Goal: Task Accomplishment & Management: Manage account settings

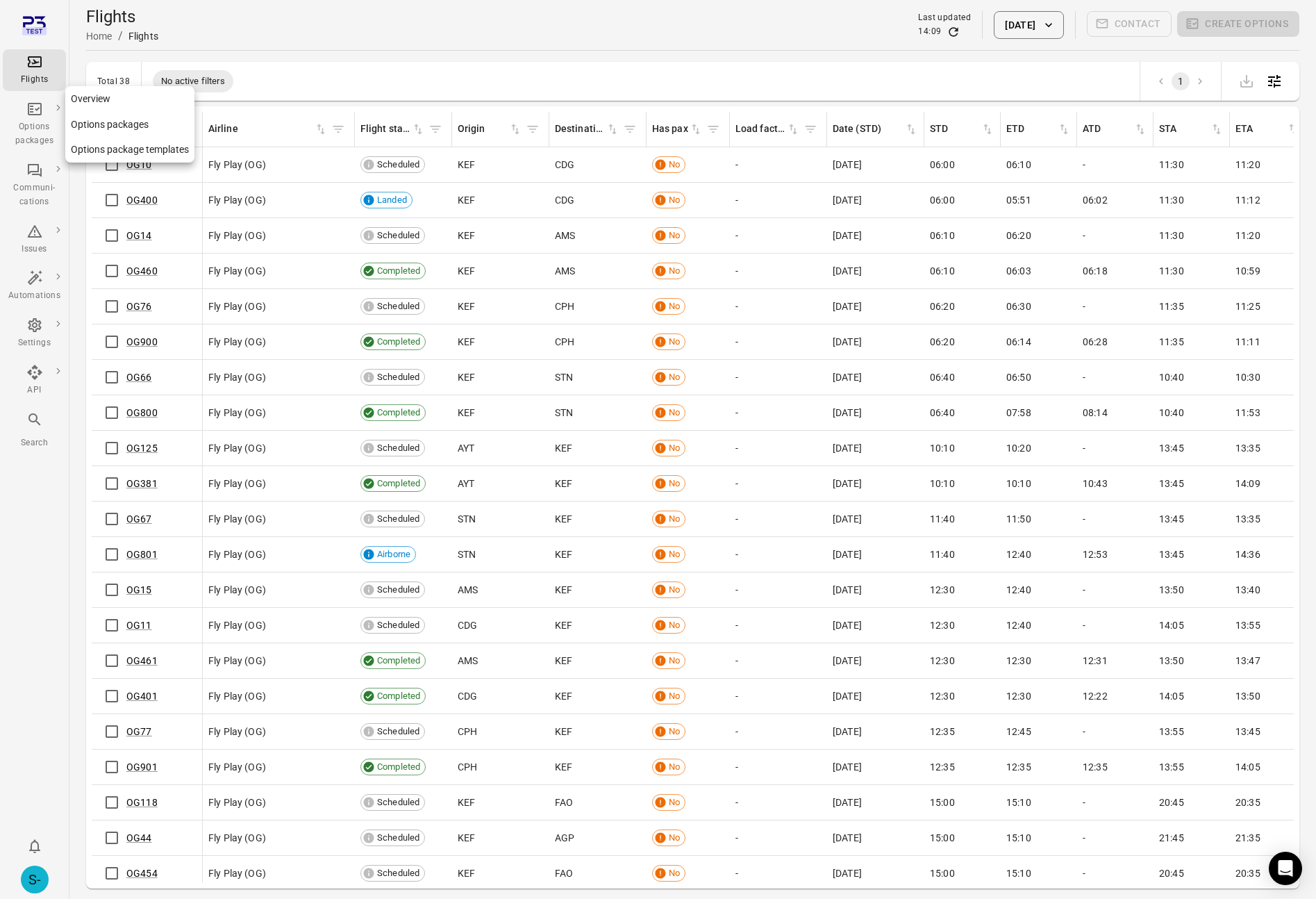
click at [23, 108] on div "Options packages" at bounding box center [34, 124] width 52 height 47
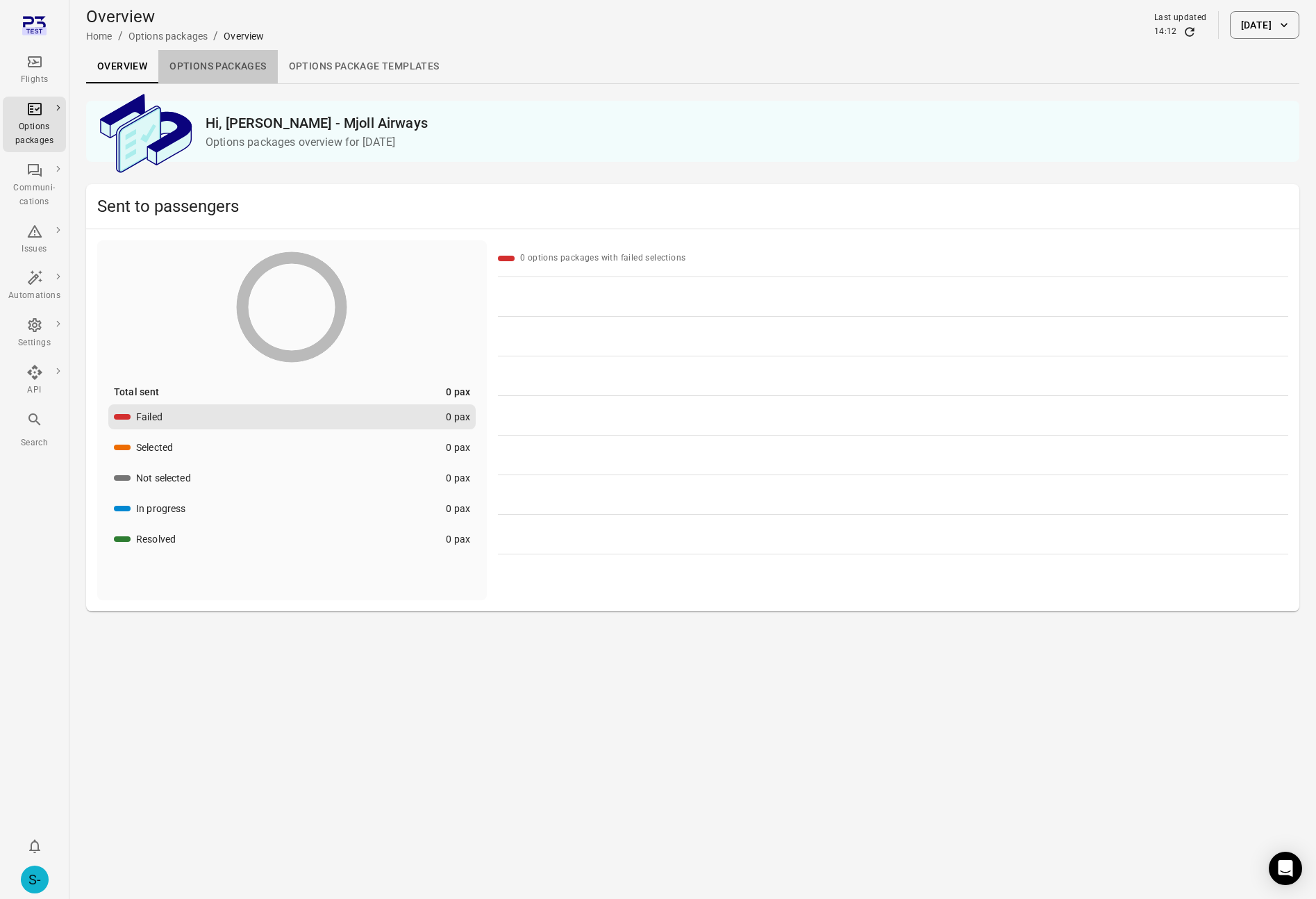
click at [210, 73] on link "Options packages" at bounding box center [218, 67] width 119 height 33
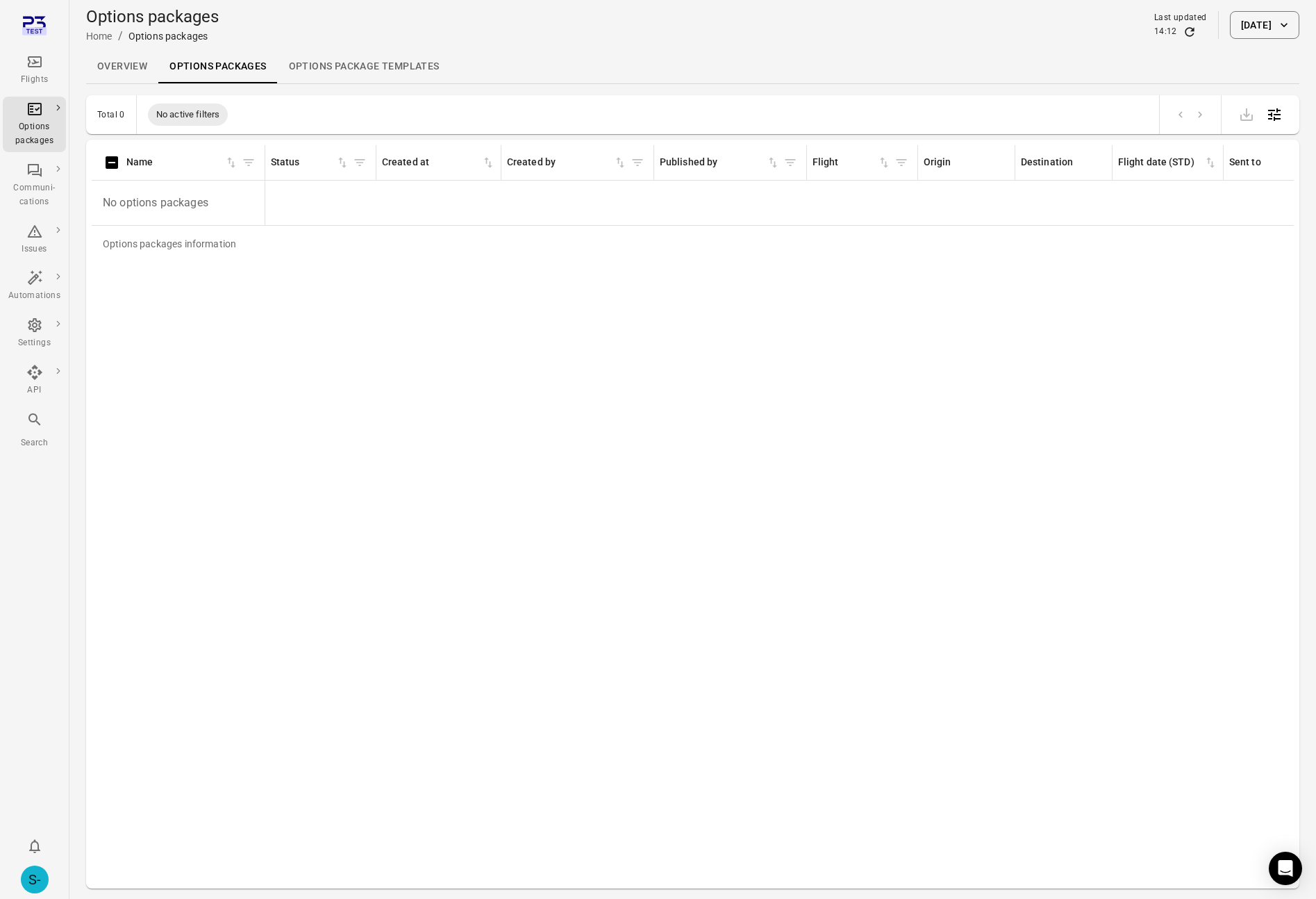
click at [1264, 23] on button "[DATE]" at bounding box center [1264, 25] width 69 height 28
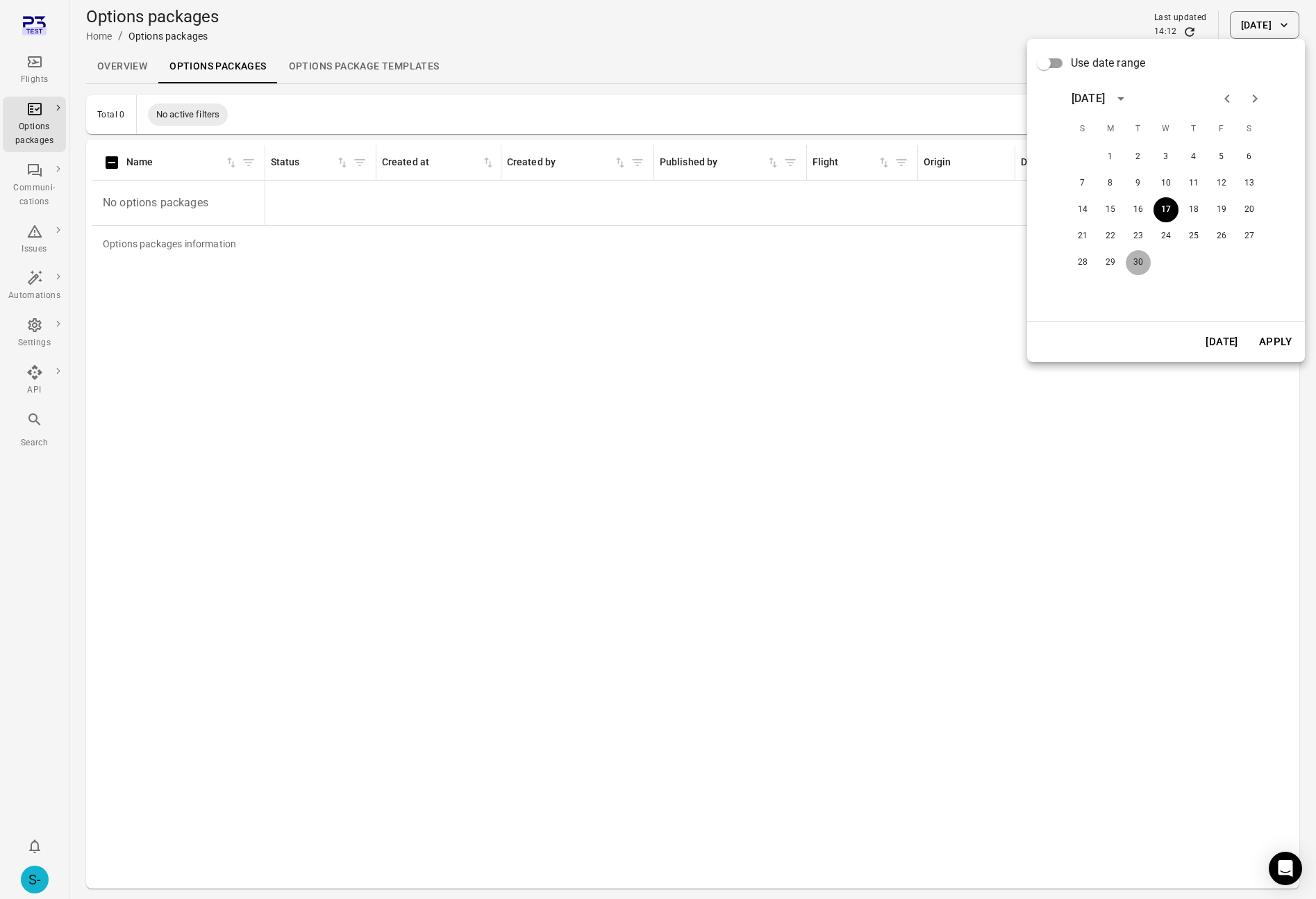
click at [1141, 257] on button "30" at bounding box center [1138, 263] width 25 height 25
click at [1275, 332] on button "Apply" at bounding box center [1276, 342] width 48 height 29
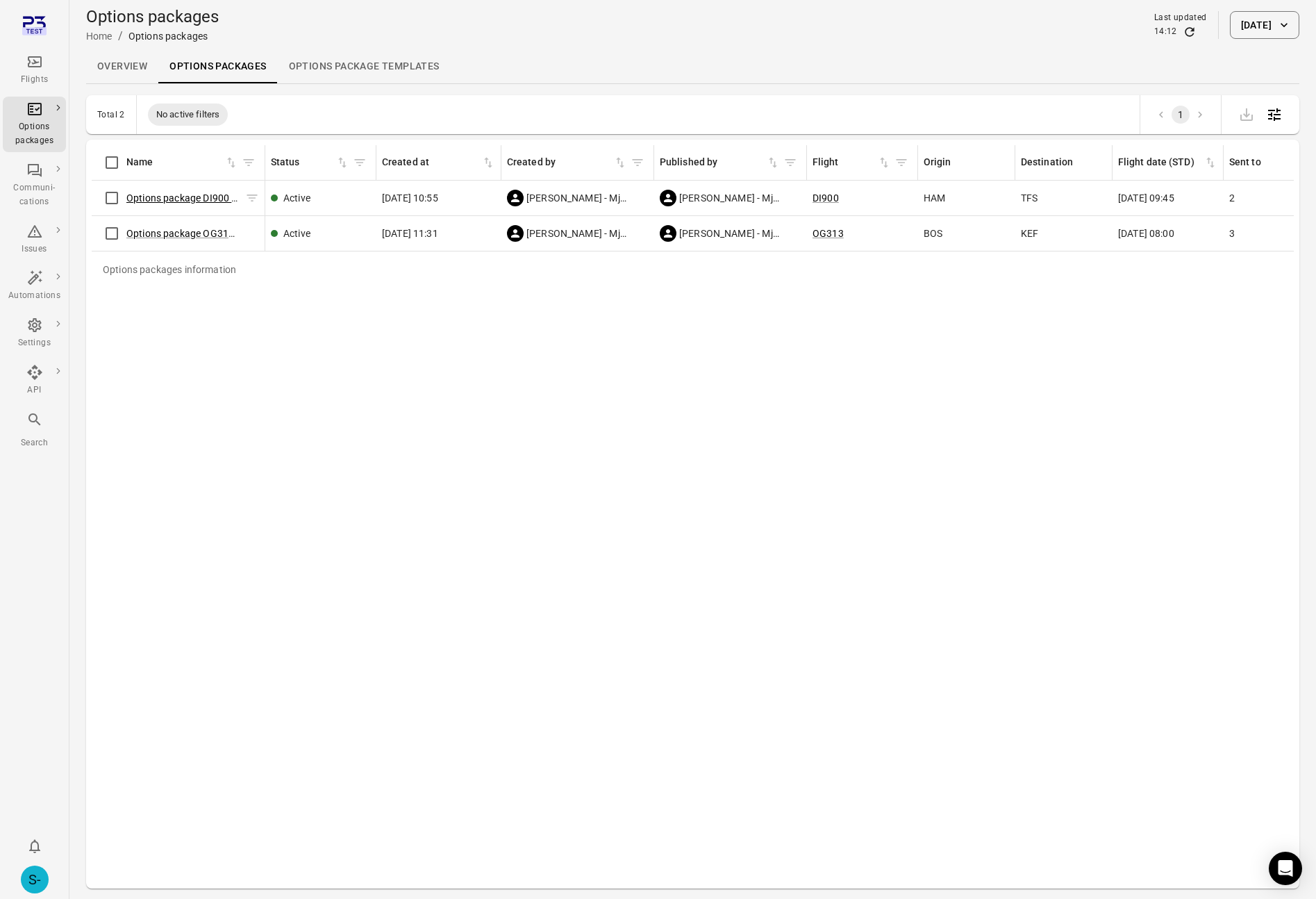
click at [165, 196] on link "Options package DI900 ([DATE])" at bounding box center [197, 197] width 142 height 11
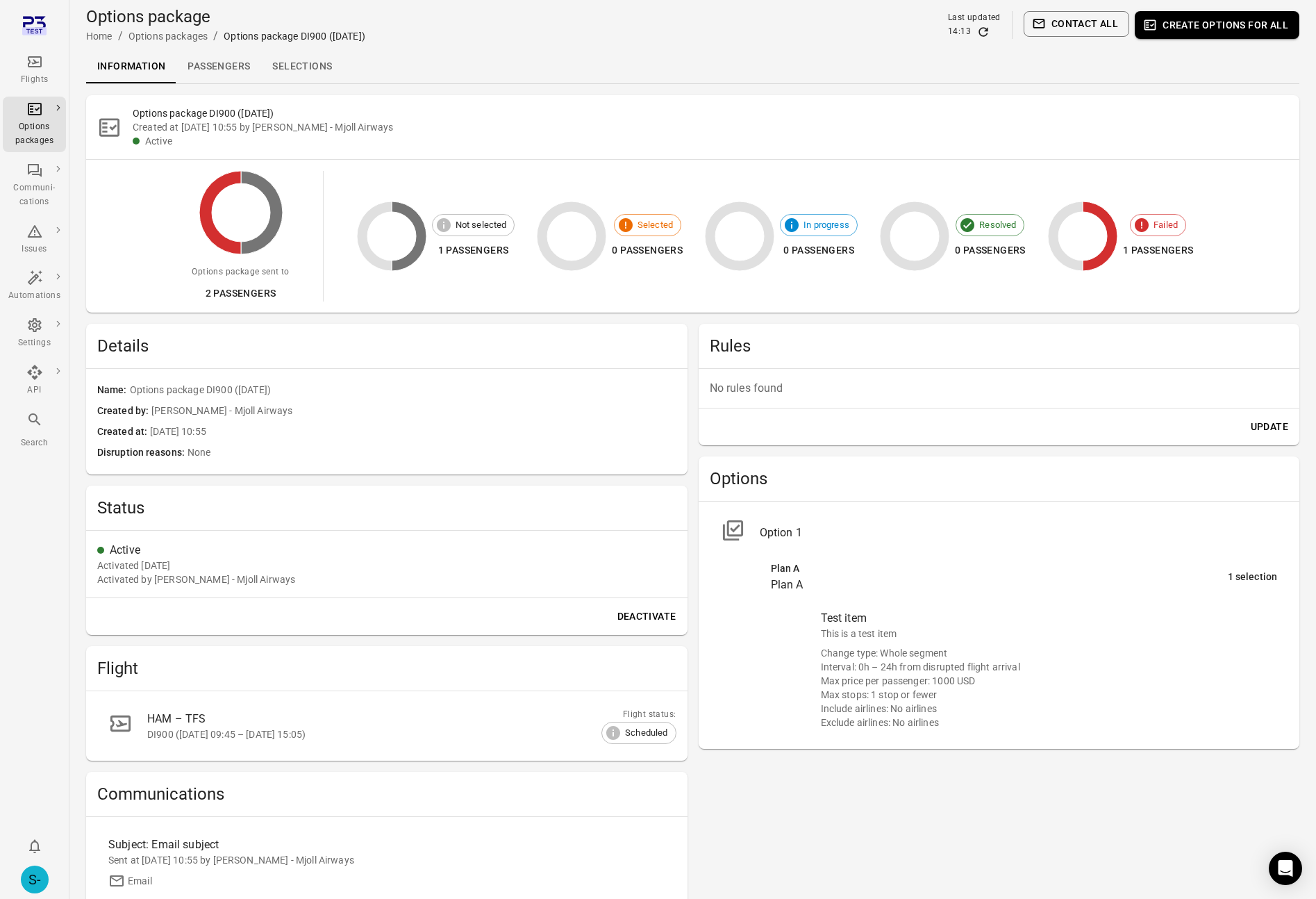
click at [223, 65] on link "Passengers" at bounding box center [219, 67] width 84 height 33
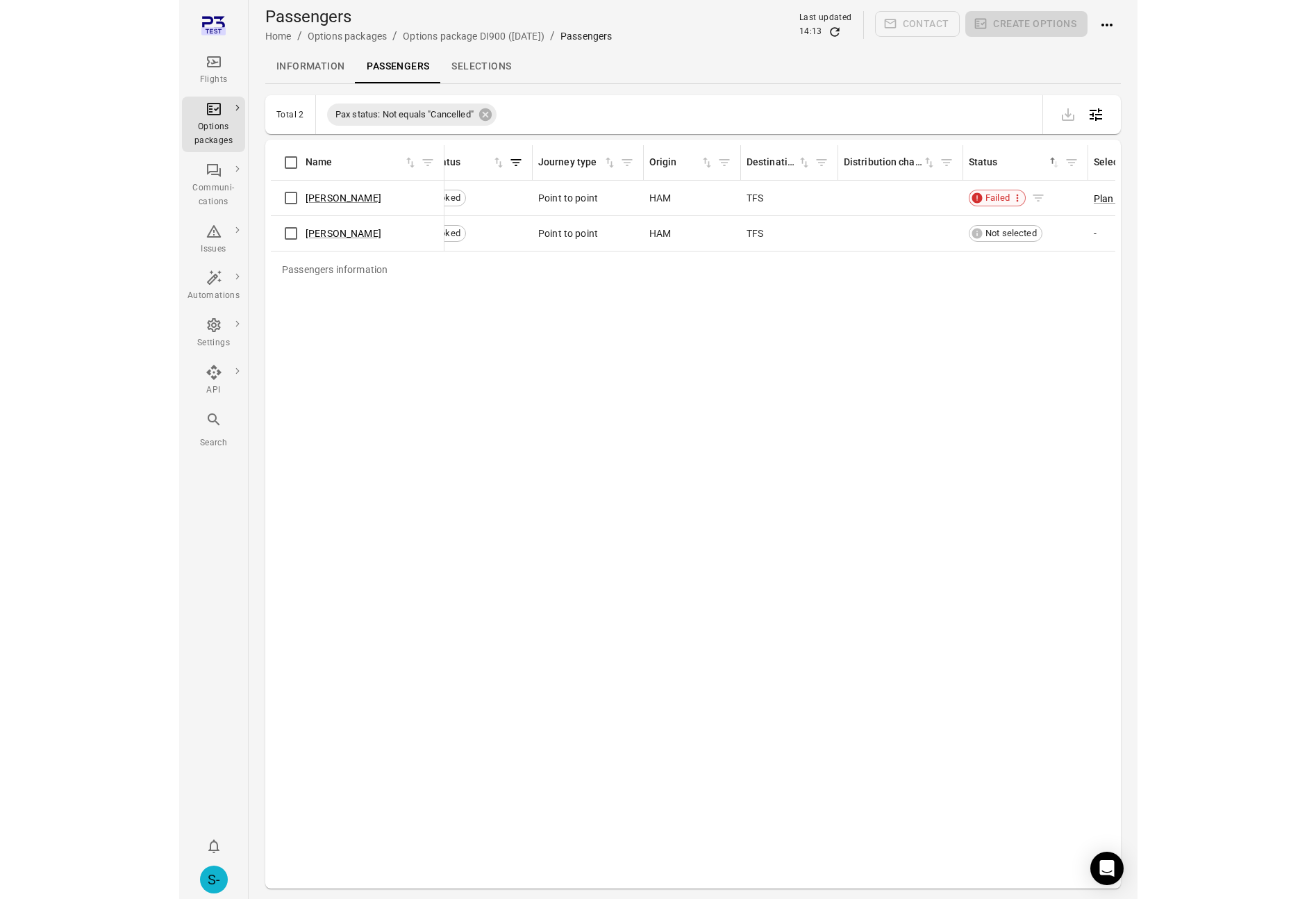
scroll to position [0, 402]
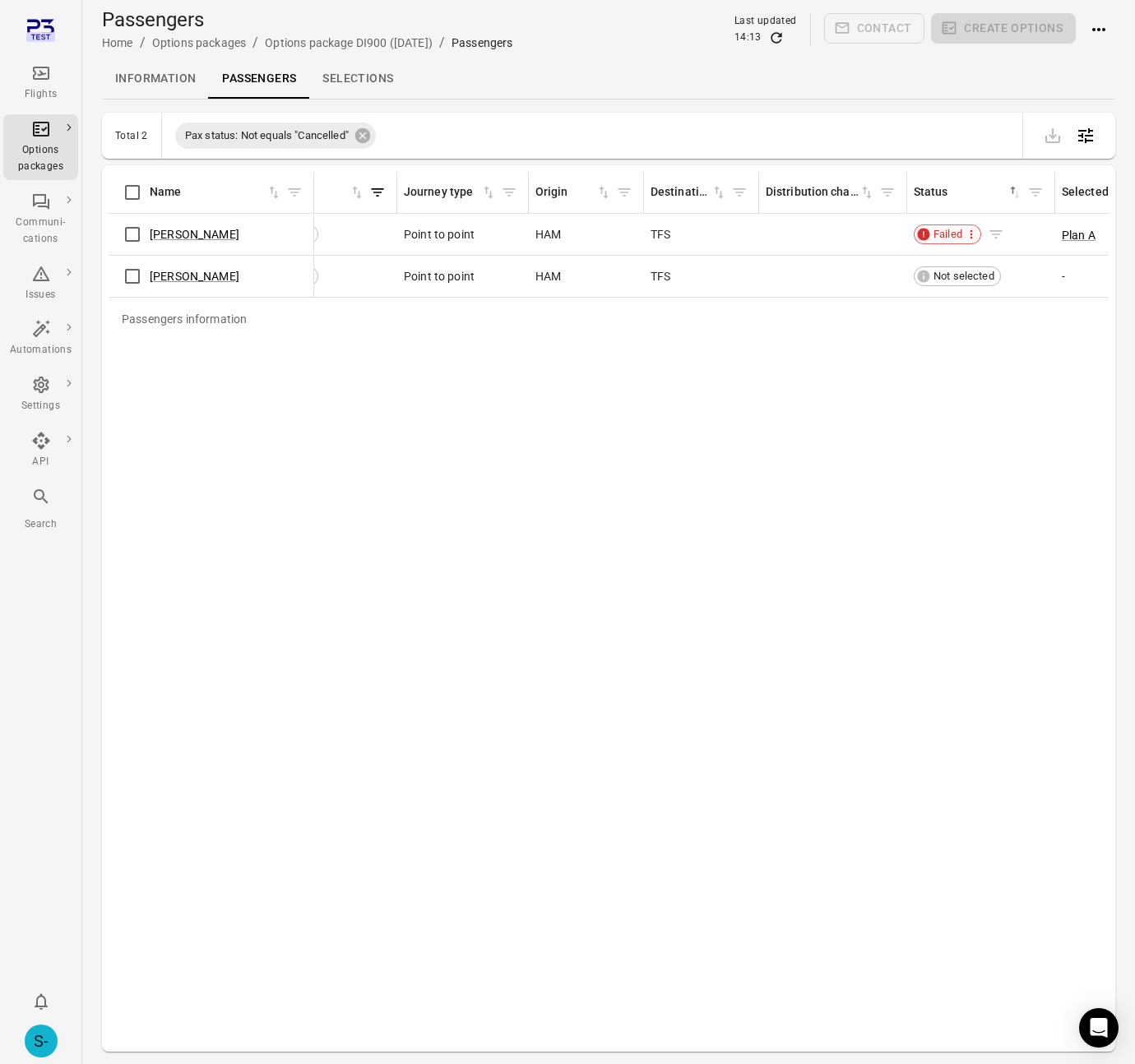
click at [966, 238] on icon "Passengers information" at bounding box center [971, 233] width 13 height 13
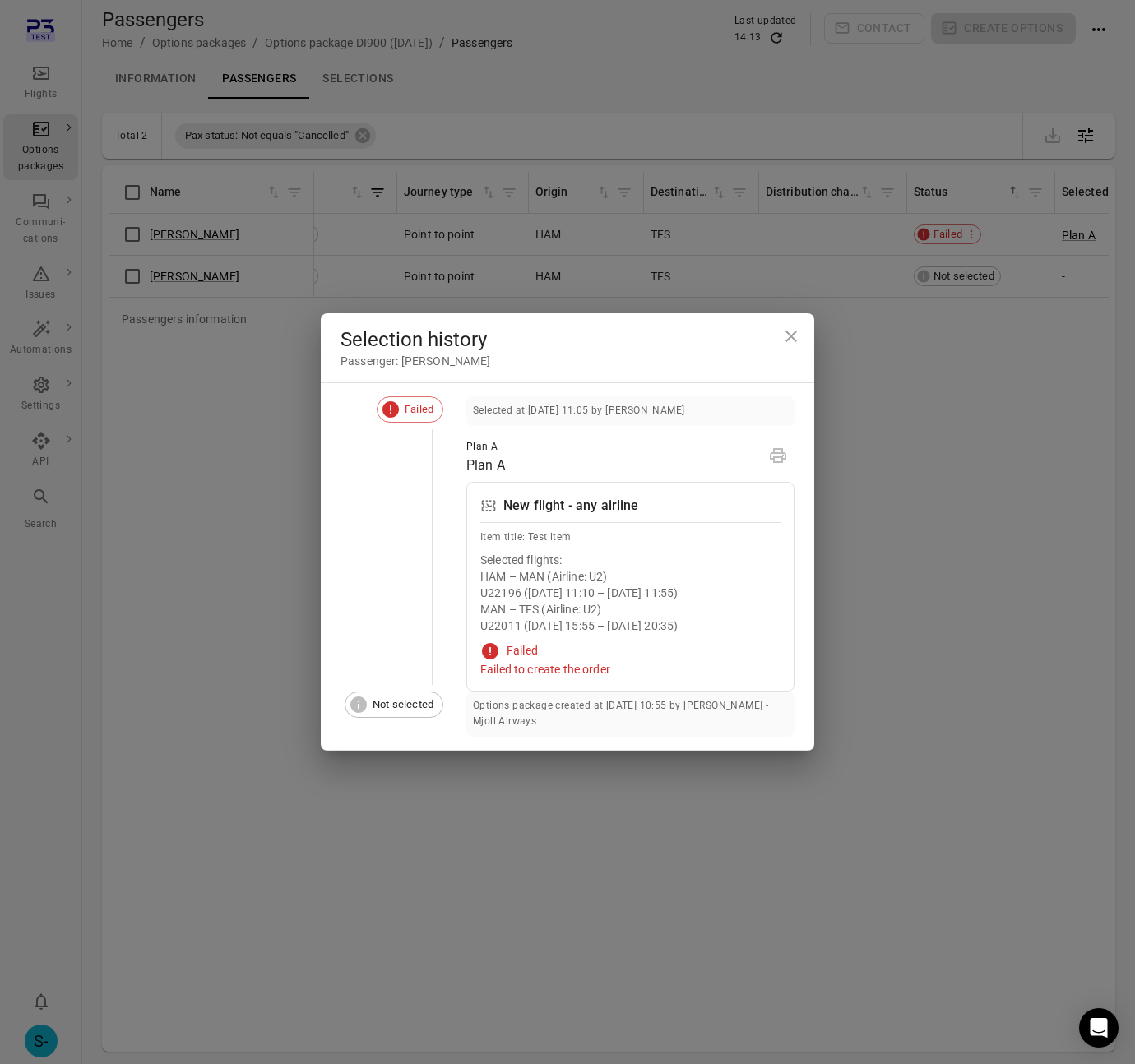
click at [539, 671] on div "Failed to create the order" at bounding box center [630, 669] width 301 height 16
click at [784, 341] on icon "Close dialog" at bounding box center [791, 336] width 20 height 20
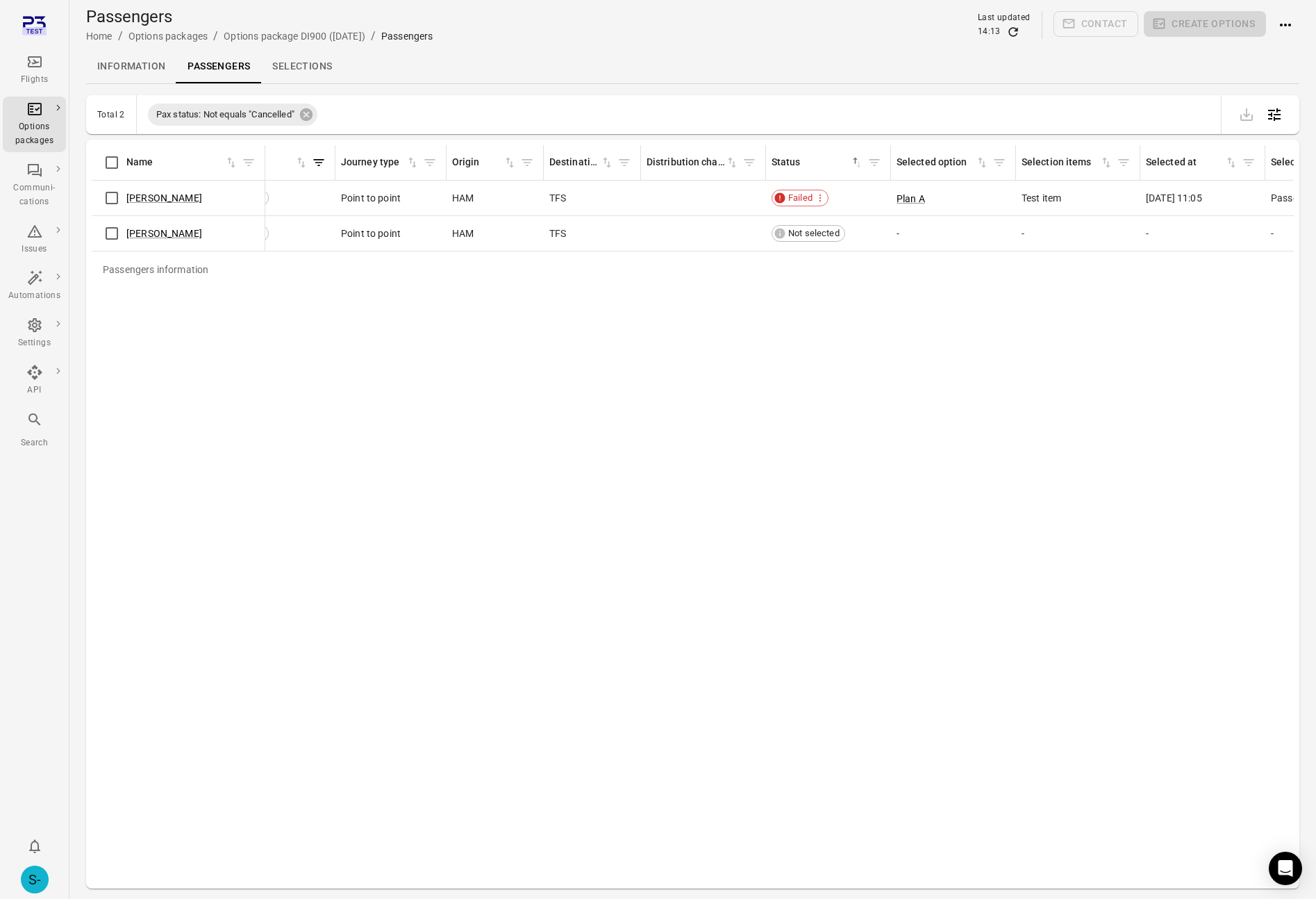
drag, startPoint x: 778, startPoint y: 391, endPoint x: 696, endPoint y: 335, distance: 99.3
click at [778, 391] on div "Passengers information Name First name Last name Booking Pax status Journey typ…" at bounding box center [693, 514] width 1203 height 738
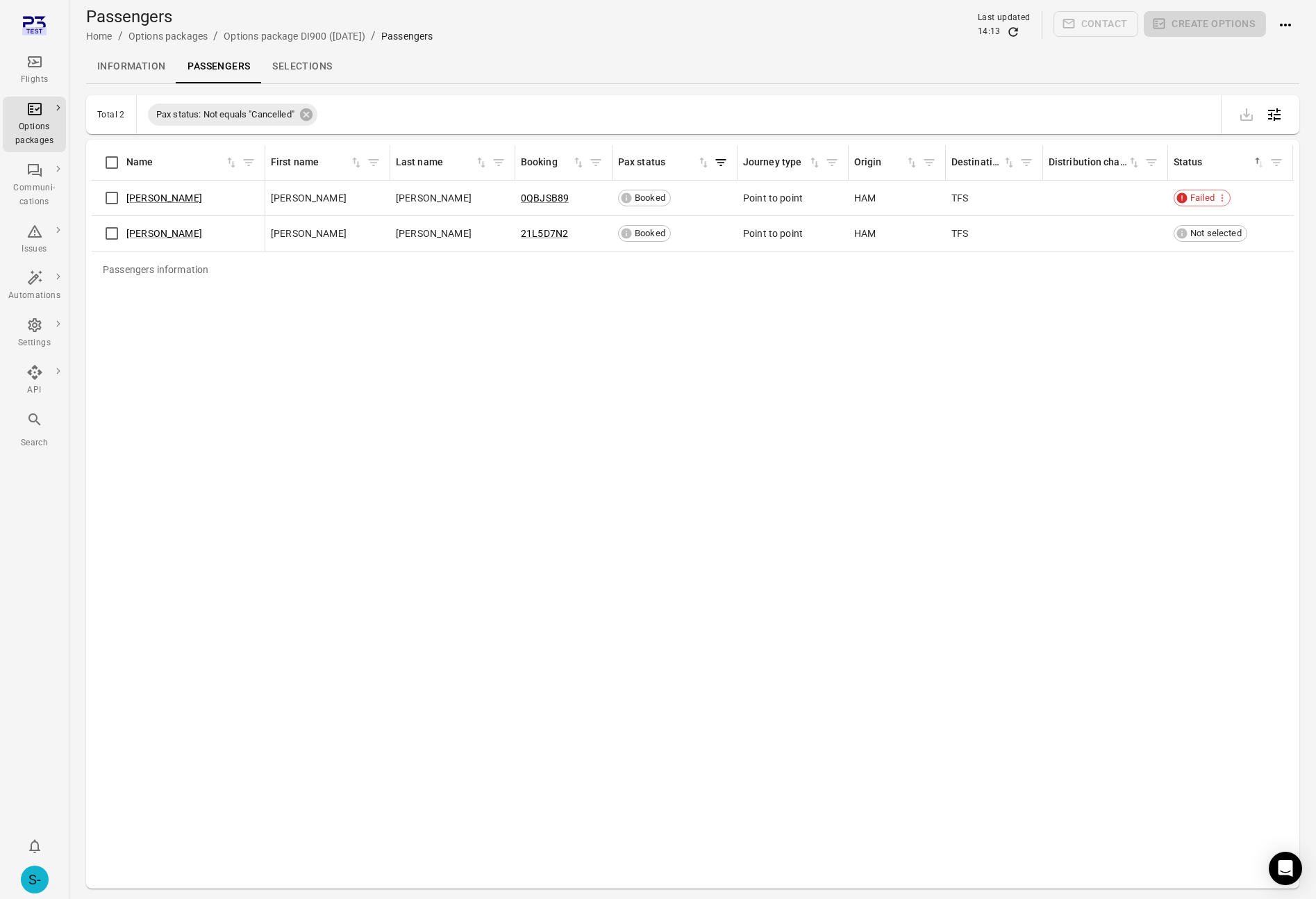
click at [146, 64] on link "Information" at bounding box center [131, 67] width 90 height 33
